Goal: Navigation & Orientation: Find specific page/section

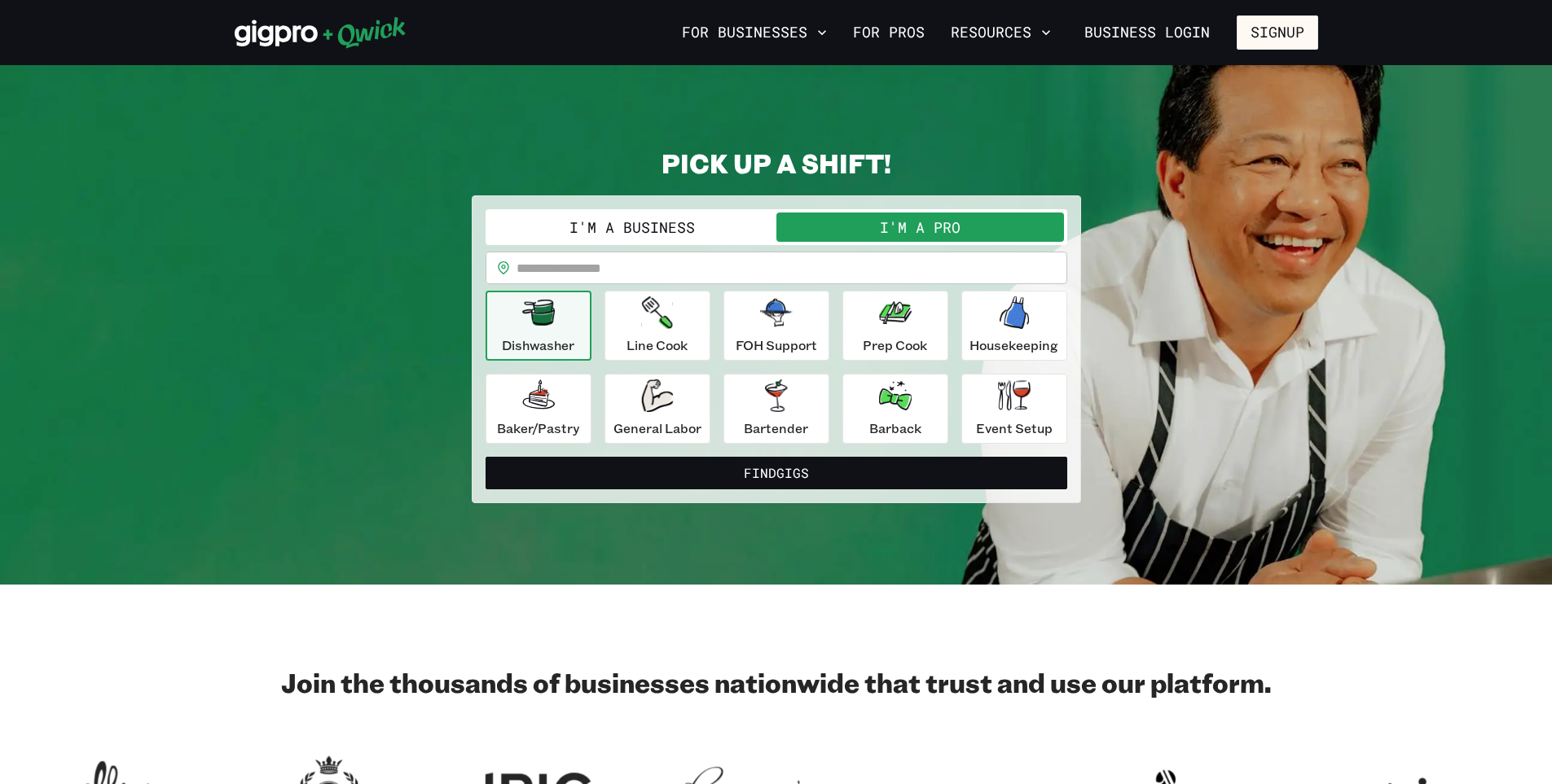
click at [656, 229] on button "I'm a Business" at bounding box center [633, 227] width 287 height 30
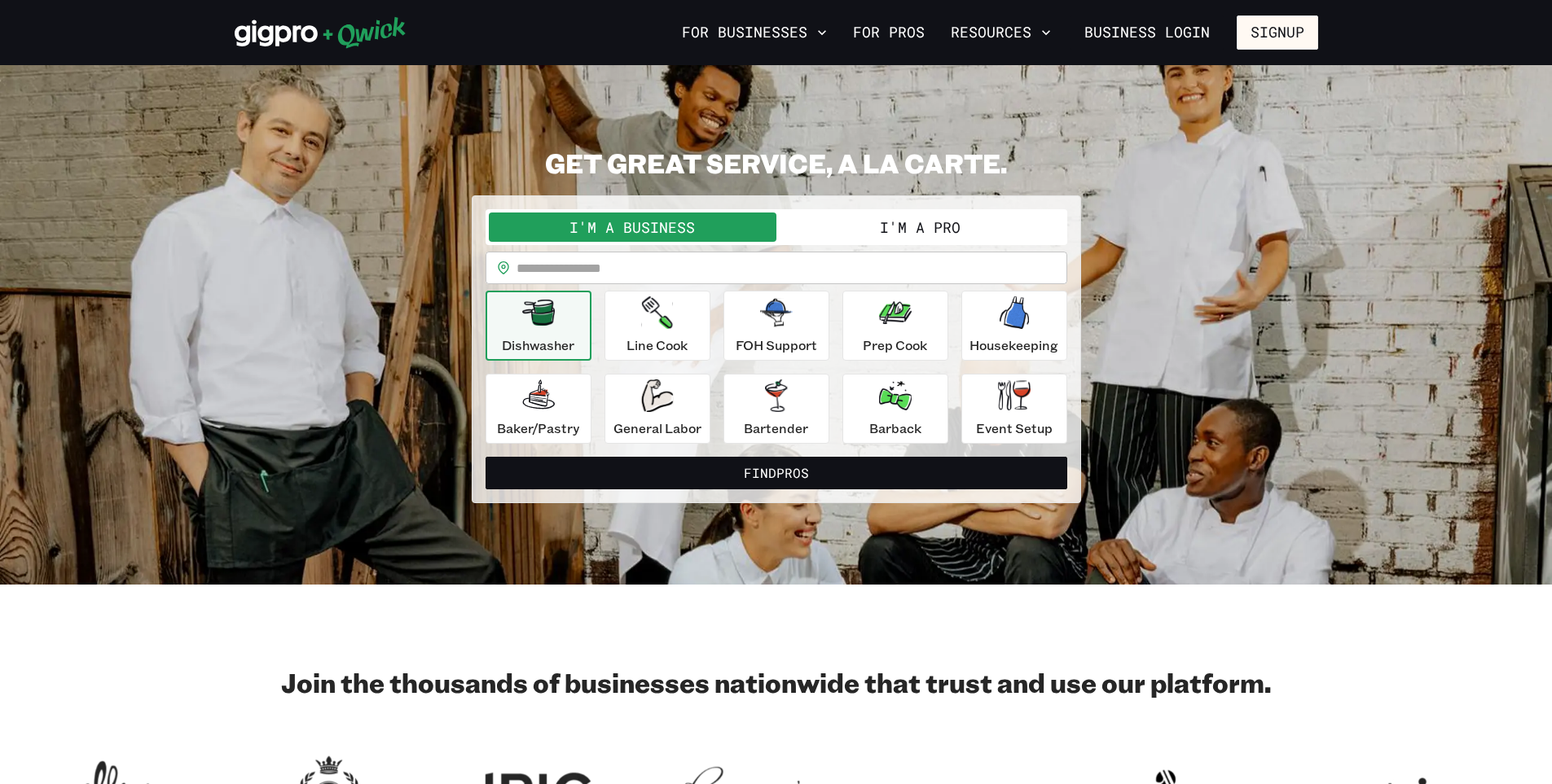
click at [279, 22] on icon at bounding box center [320, 32] width 172 height 32
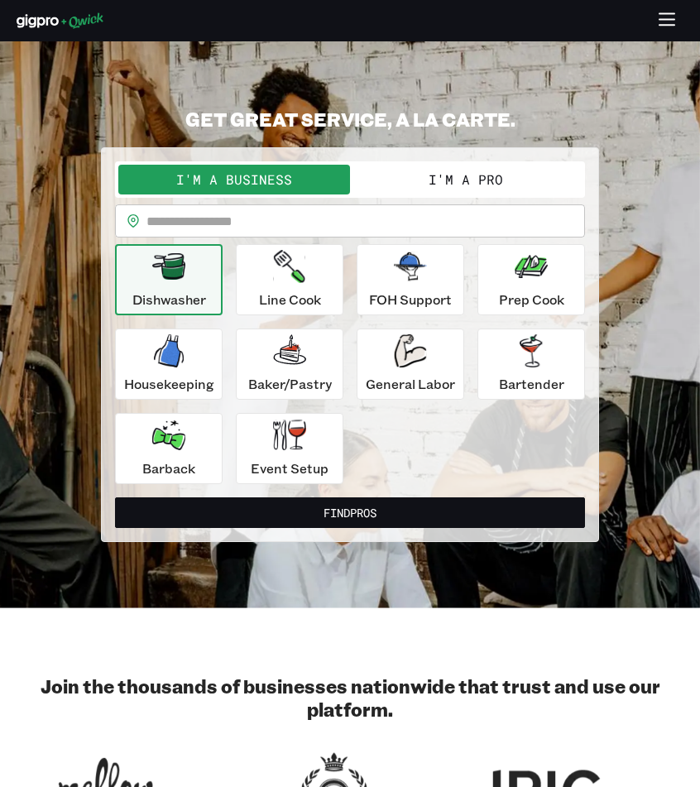
click at [390, 176] on button "I'm a Pro" at bounding box center [466, 180] width 232 height 30
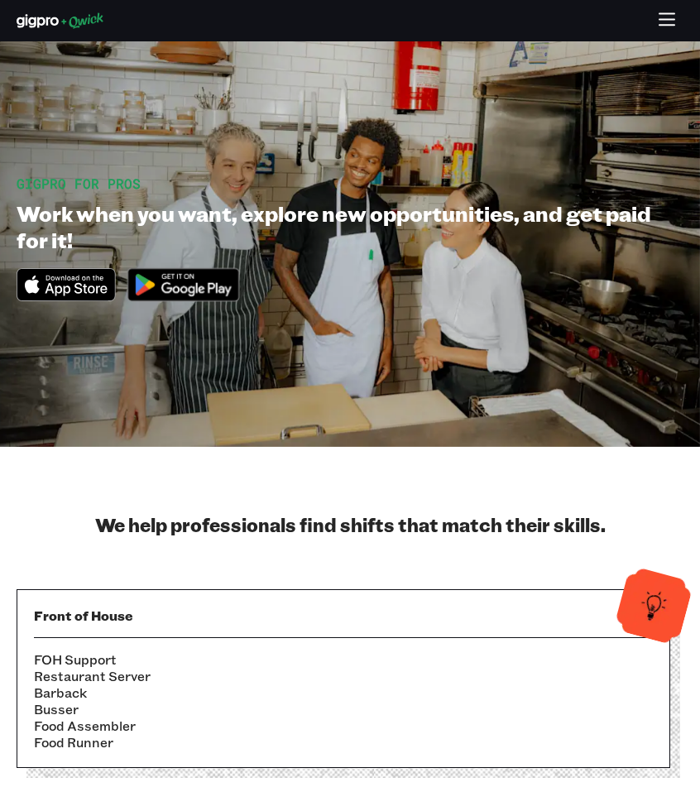
scroll to position [248, 0]
